Goal: Information Seeking & Learning: Learn about a topic

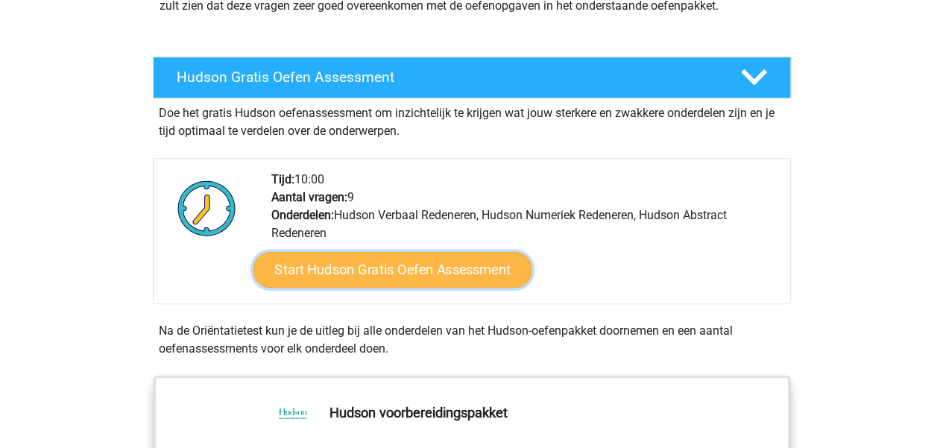
scroll to position [221, 0]
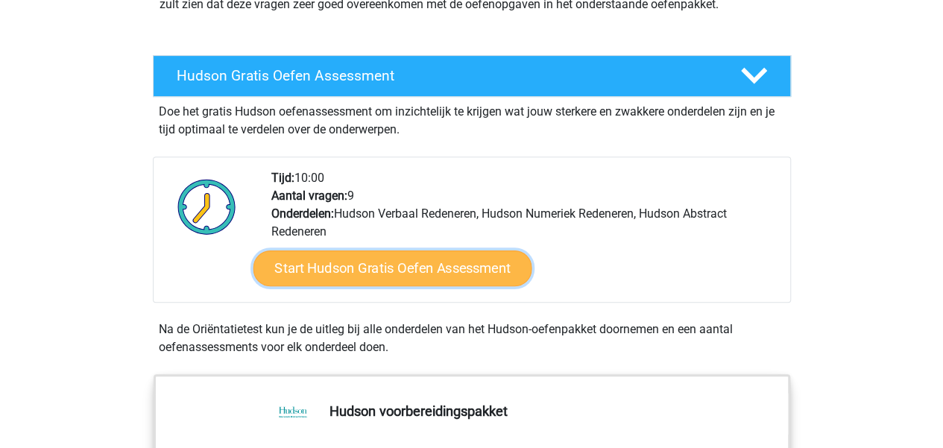
click at [394, 281] on link "Start Hudson Gratis Oefen Assessment" at bounding box center [392, 269] width 279 height 36
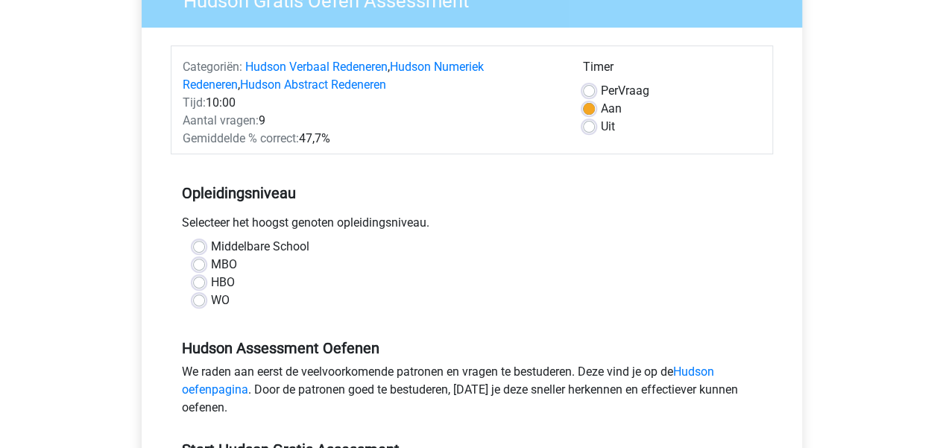
scroll to position [149, 0]
click at [211, 304] on label "WO" at bounding box center [220, 300] width 19 height 18
click at [199, 304] on input "WO" at bounding box center [199, 298] width 12 height 15
radio input "true"
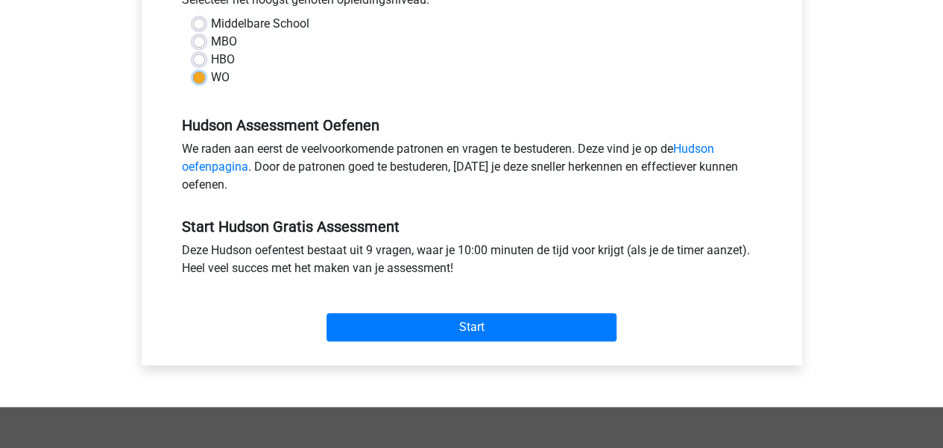
scroll to position [372, 0]
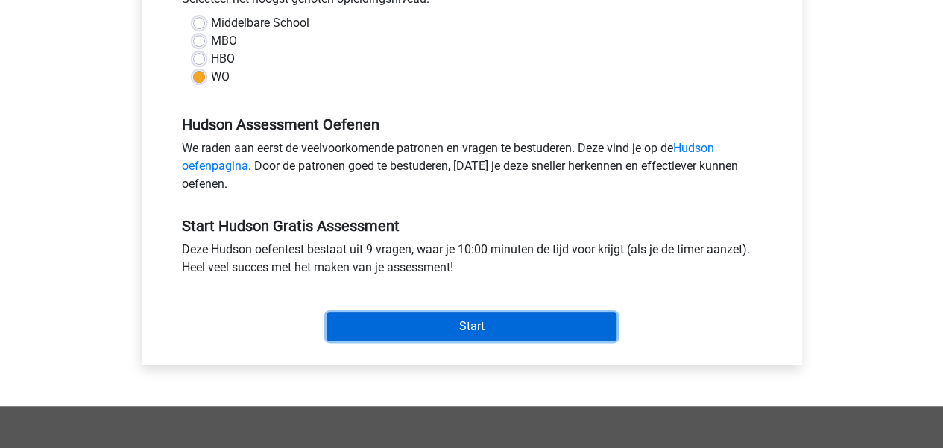
click at [407, 332] on input "Start" at bounding box center [472, 326] width 290 height 28
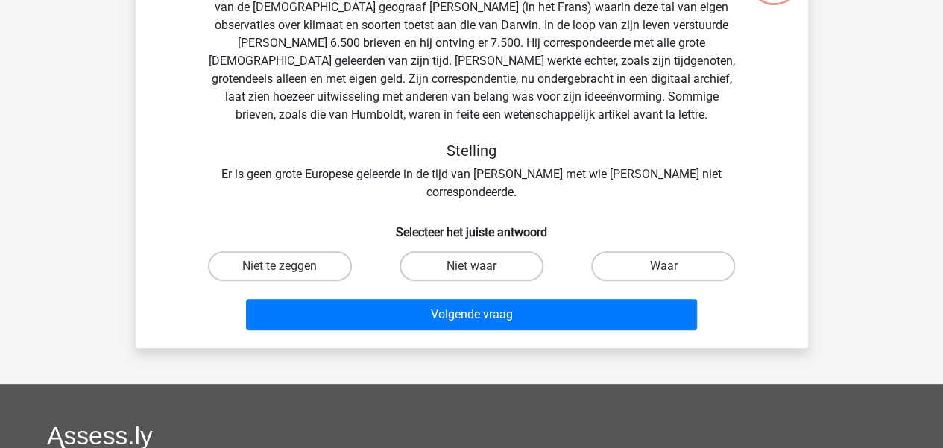
scroll to position [136, 0]
click at [450, 256] on label "Niet waar" at bounding box center [472, 266] width 144 height 30
click at [471, 266] on input "Niet waar" at bounding box center [476, 271] width 10 height 10
radio input "true"
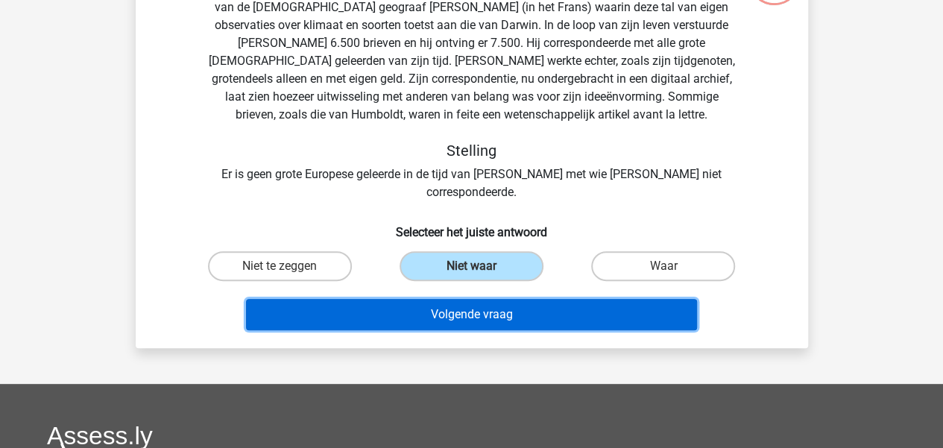
click at [450, 299] on button "Volgende vraag" at bounding box center [471, 314] width 451 height 31
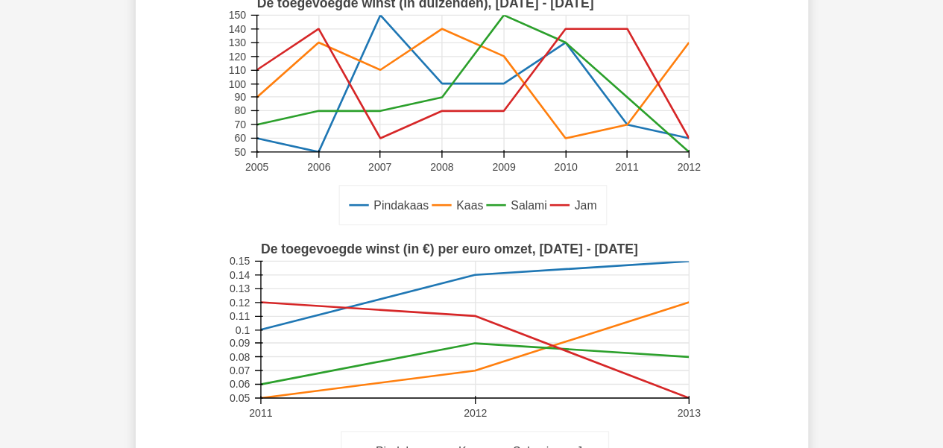
scroll to position [148, 0]
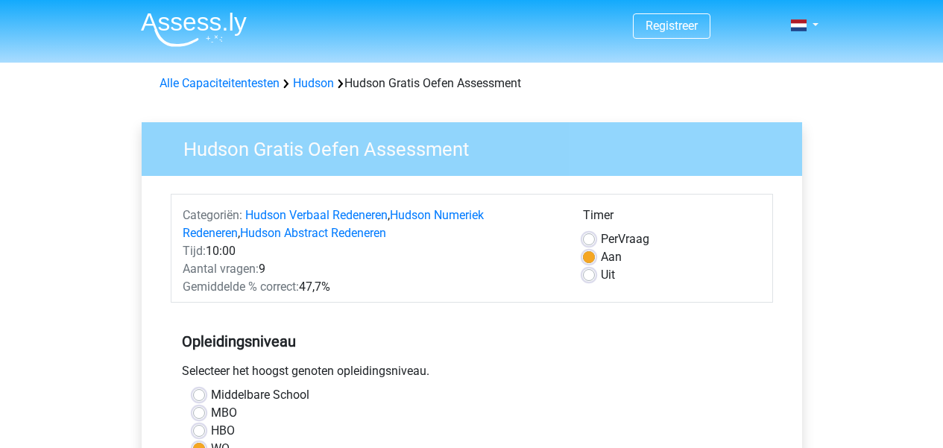
scroll to position [372, 0]
